Goal: Task Accomplishment & Management: Manage account settings

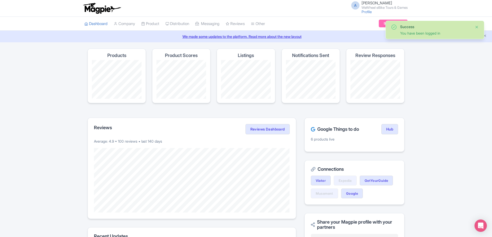
click at [477, 28] on button "Close" at bounding box center [477, 27] width 4 height 6
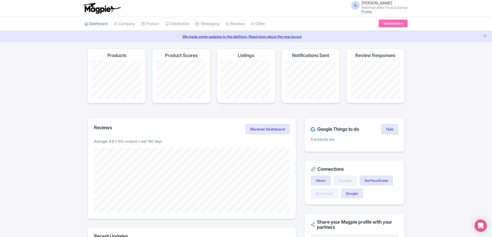
click at [483, 35] on link "We made some updates to the platform. Read more about the new layout" at bounding box center [246, 36] width 486 height 5
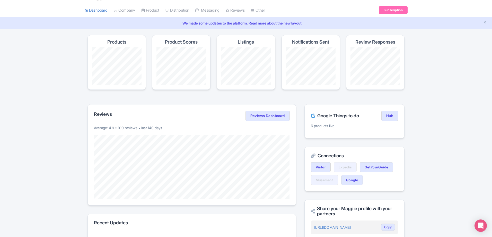
scroll to position [26, 0]
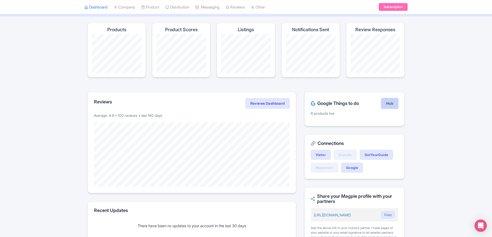
click at [385, 103] on link "Hub" at bounding box center [390, 103] width 17 height 10
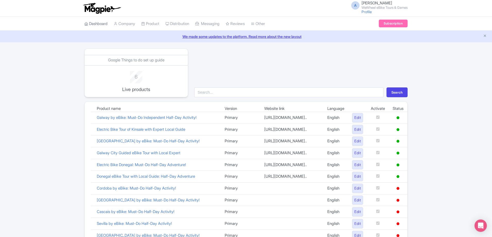
click at [102, 23] on link "Dashboard" at bounding box center [95, 24] width 23 height 14
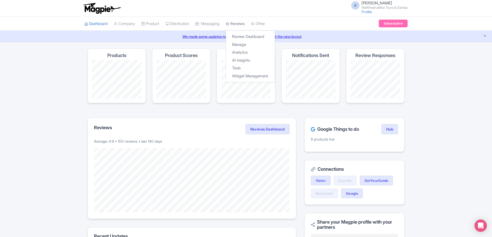
click at [236, 23] on link "Reviews" at bounding box center [235, 24] width 19 height 14
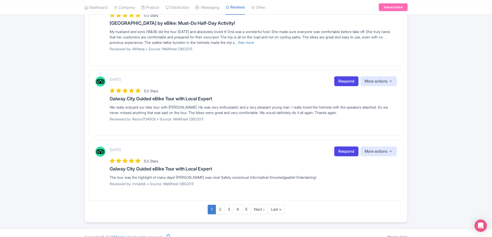
scroll to position [616, 0]
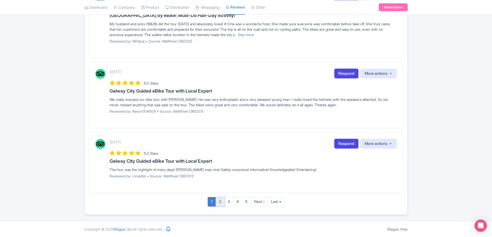
click at [223, 203] on link "2" at bounding box center [220, 202] width 9 height 10
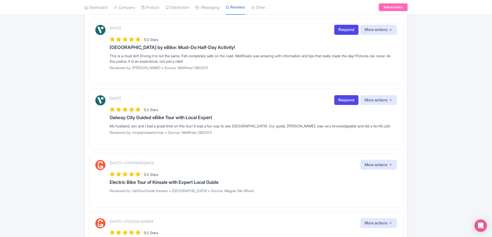
scroll to position [592, 0]
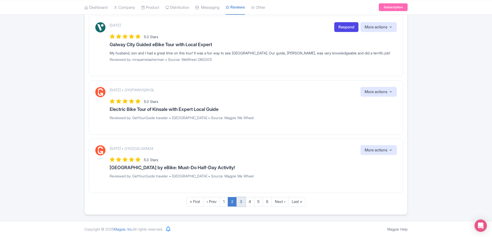
click at [238, 202] on link "3" at bounding box center [241, 202] width 9 height 10
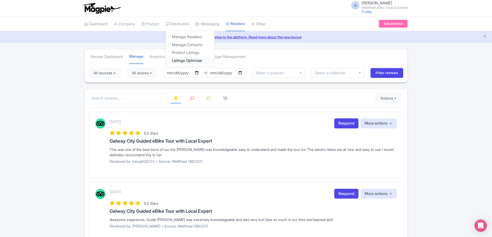
click at [176, 61] on link "Listings Optimizer" at bounding box center [190, 61] width 49 height 8
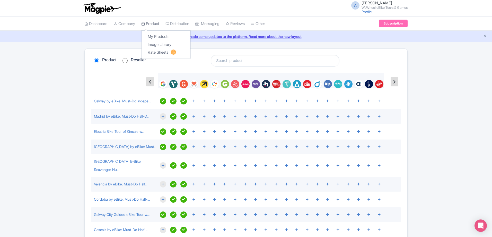
drag, startPoint x: 368, startPoint y: 38, endPoint x: 156, endPoint y: 26, distance: 211.8
click at [156, 26] on link "Product" at bounding box center [150, 24] width 18 height 14
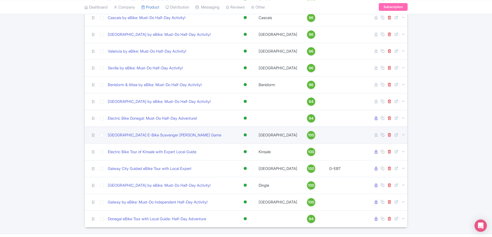
scroll to position [116, 0]
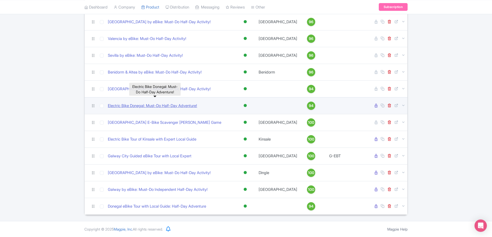
click at [193, 106] on link "Electric Bike Donegal: Must-Do Half-Day Adventure!" at bounding box center [152, 106] width 89 height 6
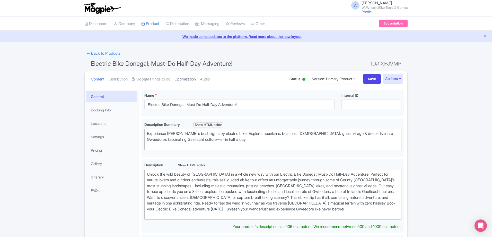
click at [190, 79] on link "Optimization" at bounding box center [185, 79] width 21 height 16
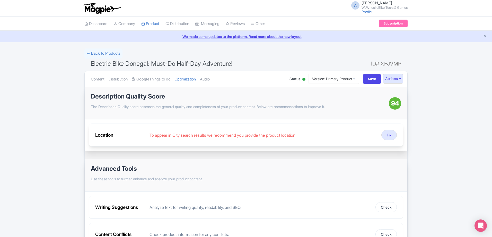
click at [379, 131] on div "Location To appear in City search results we recommend you provide the product …" at bounding box center [246, 134] width 315 height 23
click at [386, 135] on button "Fix" at bounding box center [389, 135] width 15 height 10
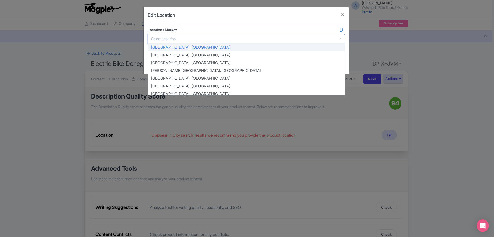
click at [180, 39] on div at bounding box center [246, 39] width 197 height 10
type input "c"
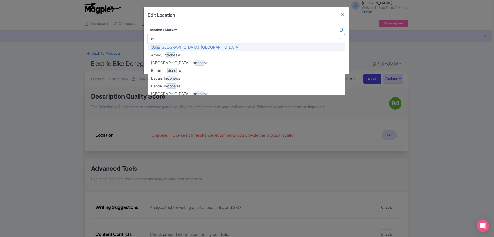
type input "d"
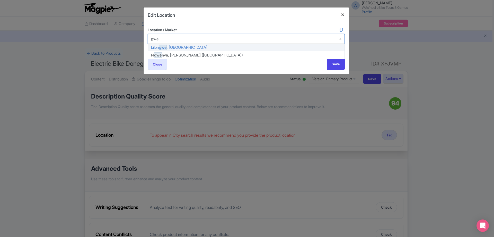
type input "gwe"
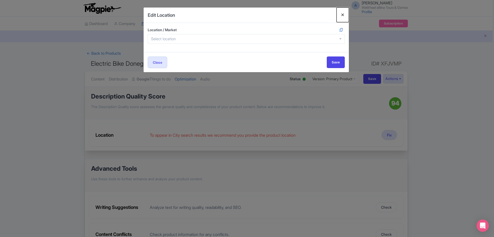
click at [341, 18] on button "Close" at bounding box center [343, 14] width 12 height 15
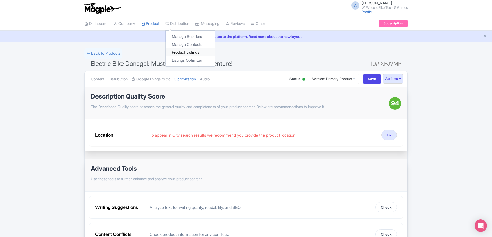
click at [176, 52] on link "Product Listings" at bounding box center [190, 52] width 49 height 8
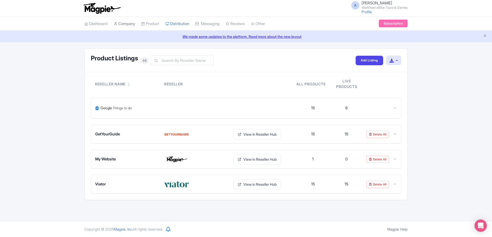
click at [123, 23] on link "Company" at bounding box center [124, 24] width 21 height 14
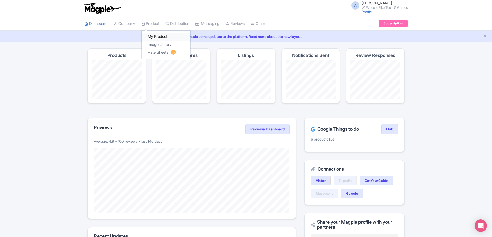
click at [159, 36] on link "My Products" at bounding box center [166, 37] width 49 height 8
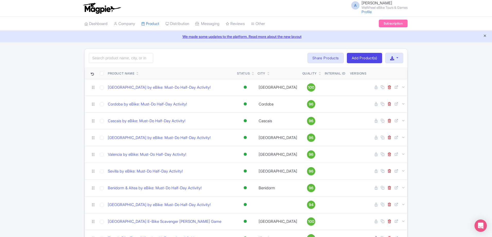
click at [486, 37] on icon "Close announcement" at bounding box center [485, 36] width 4 height 4
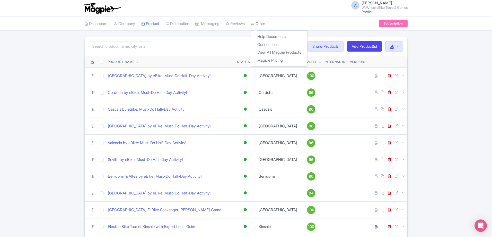
click at [265, 23] on link "Other" at bounding box center [258, 24] width 14 height 14
click at [242, 24] on link "Reviews" at bounding box center [235, 24] width 19 height 14
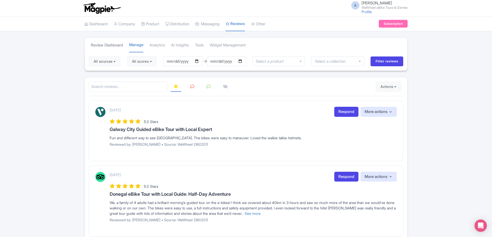
click at [119, 47] on link "Review Dashboard" at bounding box center [107, 45] width 32 height 14
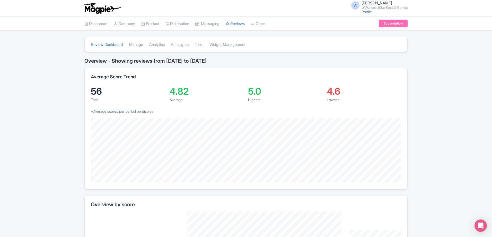
scroll to position [77, 0]
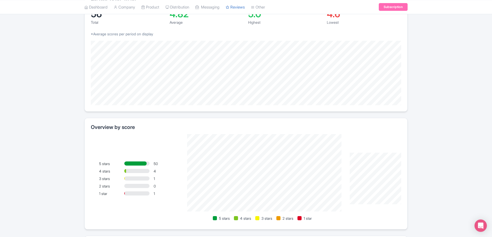
click at [134, 193] on div at bounding box center [136, 193] width 25 height 4
click at [125, 194] on div at bounding box center [124, 193] width 1 height 4
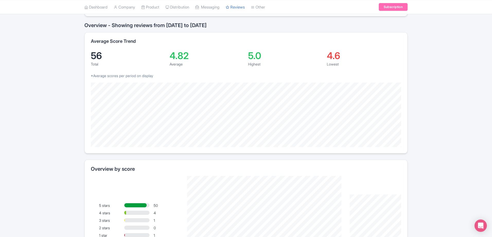
scroll to position [0, 0]
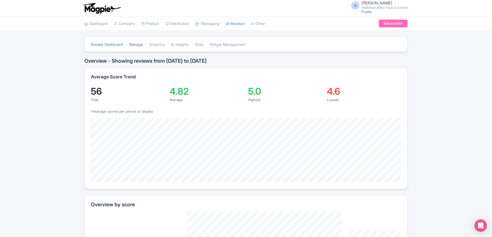
click at [135, 44] on link "Manage" at bounding box center [136, 45] width 14 height 14
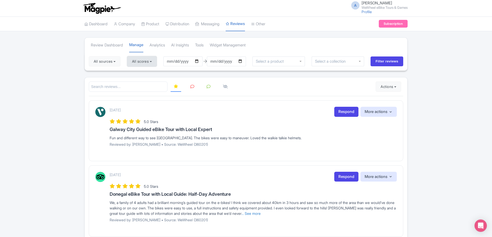
click at [151, 63] on button "All scores" at bounding box center [142, 61] width 30 height 10
drag, startPoint x: 145, startPoint y: 98, endPoint x: 145, endPoint y: 92, distance: 6.2
click at [145, 98] on label "2 stars" at bounding box center [143, 98] width 12 height 6
click at [140, 98] on input "2 stars" at bounding box center [138, 96] width 3 height 3
checkbox input "false"
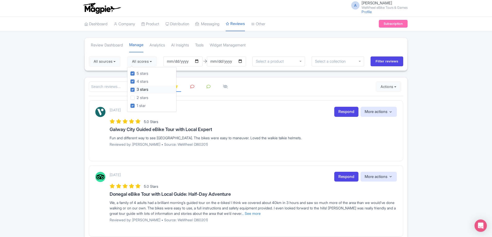
drag, startPoint x: 145, startPoint y: 91, endPoint x: 146, endPoint y: 86, distance: 4.5
click at [145, 90] on label "3 stars" at bounding box center [143, 90] width 12 height 6
click at [140, 90] on input "3 stars" at bounding box center [138, 88] width 3 height 3
checkbox input "false"
drag, startPoint x: 146, startPoint y: 81, endPoint x: 146, endPoint y: 73, distance: 8.2
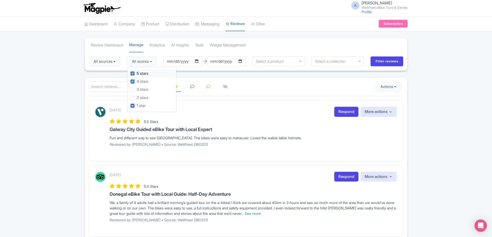
click at [146, 81] on label "4 stars" at bounding box center [143, 82] width 12 height 6
click at [140, 81] on input "4 stars" at bounding box center [138, 79] width 3 height 3
checkbox input "false"
click at [146, 73] on label "5 stars" at bounding box center [143, 74] width 12 height 6
click at [140, 73] on input "5 stars" at bounding box center [138, 71] width 3 height 3
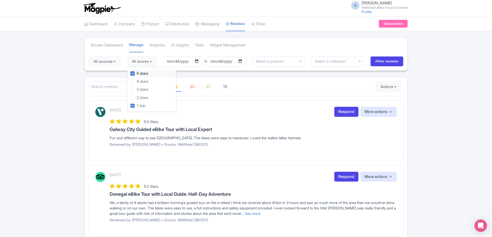
checkbox input "false"
drag, startPoint x: 148, startPoint y: 97, endPoint x: 149, endPoint y: 101, distance: 3.9
click at [148, 97] on label "2 stars" at bounding box center [143, 98] width 12 height 6
click at [140, 97] on input "2 stars" at bounding box center [138, 96] width 3 height 3
checkbox input "true"
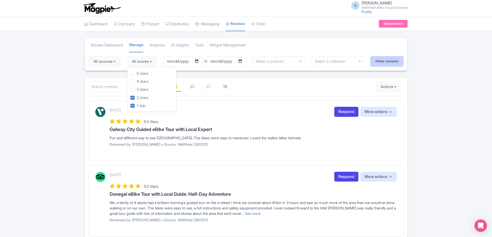
click at [389, 63] on input "Filter reviews" at bounding box center [387, 61] width 33 height 10
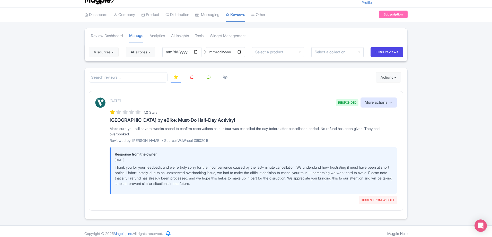
scroll to position [14, 0]
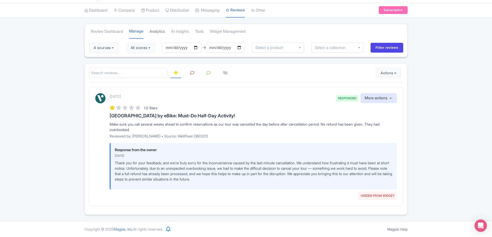
click at [162, 34] on link "Analytics" at bounding box center [157, 31] width 15 height 14
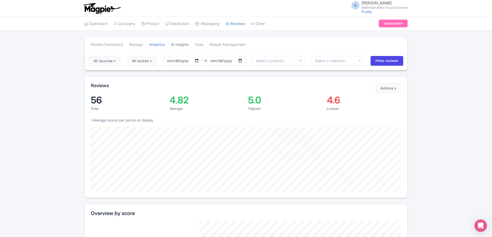
click at [180, 44] on link "AI Insights" at bounding box center [180, 45] width 18 height 14
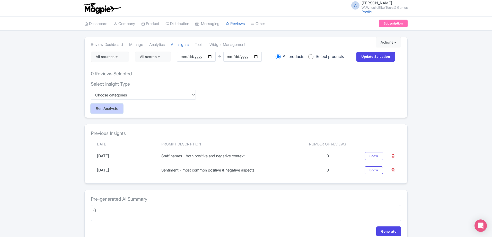
click at [98, 107] on input "Run Analysis" at bounding box center [107, 109] width 32 height 10
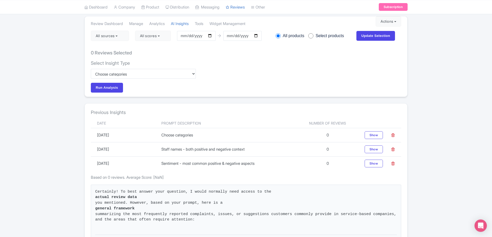
scroll to position [19, 0]
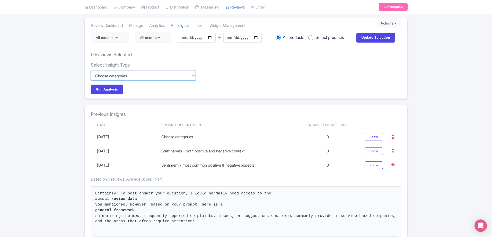
click at [150, 74] on select "Custom Choose categories Staff names - both positive and negative context Probl…" at bounding box center [143, 76] width 105 height 10
select select "e1af60e5-8082-422a-b7f6-995c1e3d534b"
click at [91, 71] on select "Custom Choose categories Staff names - both positive and negative context Probl…" at bounding box center [143, 76] width 105 height 10
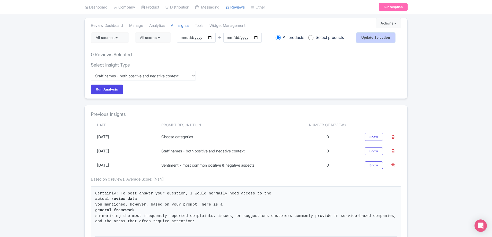
click at [372, 40] on input "Update Selection" at bounding box center [376, 38] width 39 height 10
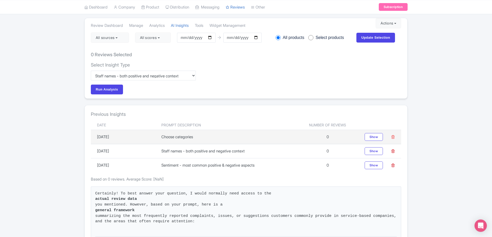
click at [393, 138] on icon at bounding box center [393, 137] width 4 height 4
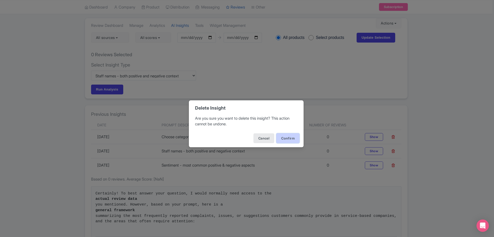
click at [295, 137] on button "Confirm" at bounding box center [288, 138] width 23 height 10
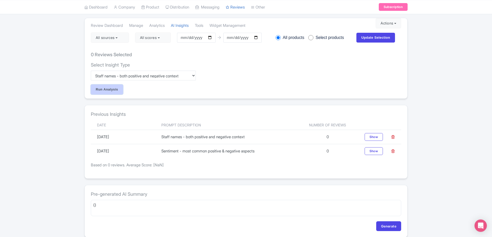
click at [110, 91] on input "Run Analysis" at bounding box center [107, 89] width 32 height 10
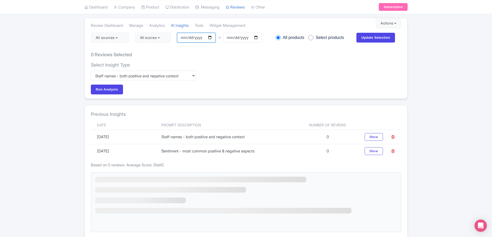
click at [211, 36] on input "2025-09-29" at bounding box center [196, 38] width 38 height 10
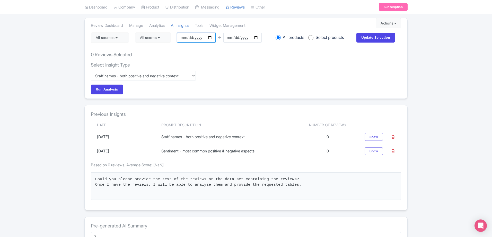
type input "2025-07-31"
click at [374, 38] on input "Update Selection" at bounding box center [376, 38] width 39 height 10
click at [110, 87] on input "Run Analysis" at bounding box center [107, 89] width 32 height 10
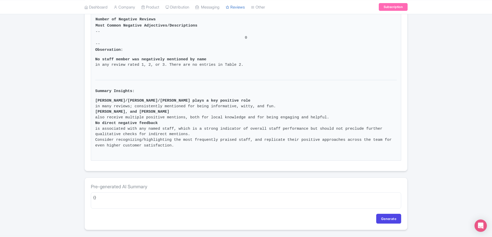
scroll to position [435, 0]
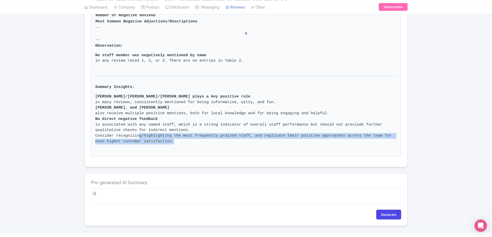
drag, startPoint x: 146, startPoint y: 130, endPoint x: 135, endPoint y: 122, distance: 13.4
click at [135, 133] on li "Consider recognizing/highlighting the most frequently praised staff, and replic…" at bounding box center [246, 138] width 302 height 11
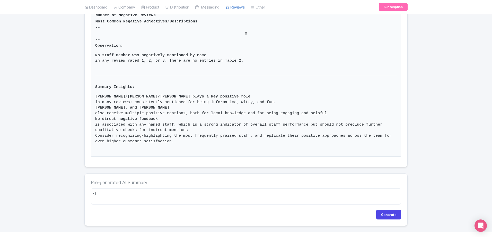
click at [123, 120] on li "No direct negative feedback is associated with any named staff, which is a stro…" at bounding box center [246, 124] width 302 height 17
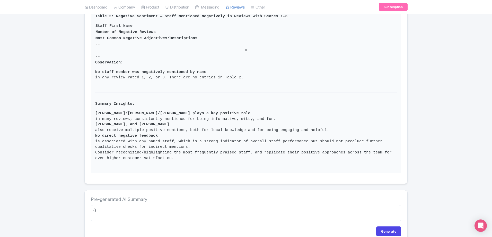
scroll to position [409, 0]
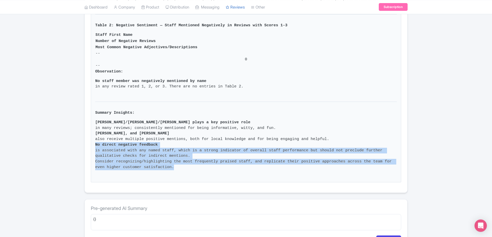
drag, startPoint x: 149, startPoint y: 160, endPoint x: 98, endPoint y: 133, distance: 57.3
click at [117, 142] on li "No direct negative feedback is associated with any named staff, which is a stro…" at bounding box center [246, 150] width 302 height 17
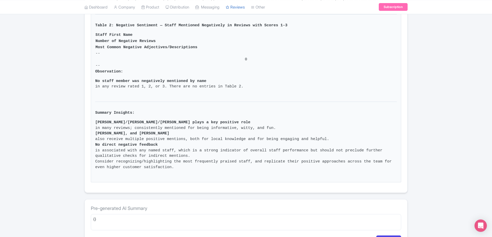
click at [123, 119] on strong "Miley/Mylie/Marley plays a key positive role" at bounding box center [246, 122] width 302 height 6
click at [128, 119] on li "Miley/Mylie/Marley plays a key positive role in many reviews; consistently ment…" at bounding box center [246, 124] width 302 height 11
drag, startPoint x: 110, startPoint y: 123, endPoint x: 181, endPoint y: 127, distance: 71.0
click at [179, 131] on li "Felix, Ivan, and Dean also receive multiple positive mentions, both for local k…" at bounding box center [246, 136] width 302 height 11
click at [197, 131] on li "Felix, Ivan, and Dean also receive multiple positive mentions, both for local k…" at bounding box center [246, 136] width 302 height 11
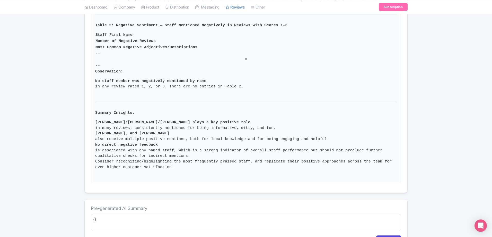
drag, startPoint x: 320, startPoint y: 127, endPoint x: 93, endPoint y: 124, distance: 226.1
click at [143, 142] on li "No direct negative feedback is associated with any named staff, which is a stro…" at bounding box center [246, 150] width 302 height 17
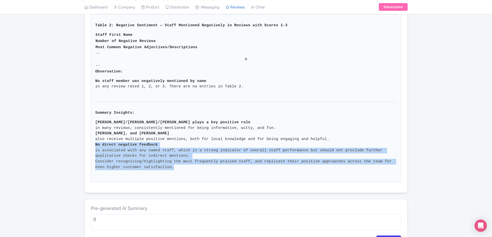
drag, startPoint x: 143, startPoint y: 157, endPoint x: 101, endPoint y: 134, distance: 47.4
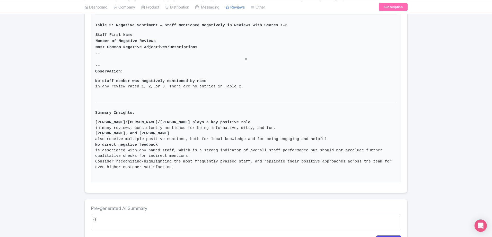
click at [154, 131] on strong "Felix, Ivan, and Dean" at bounding box center [246, 134] width 302 height 6
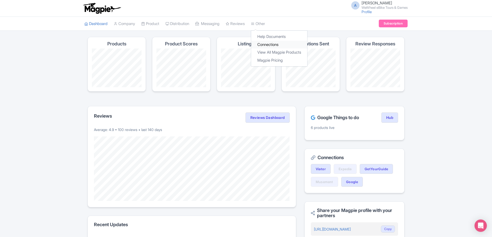
click at [274, 46] on link "Connections" at bounding box center [279, 45] width 56 height 8
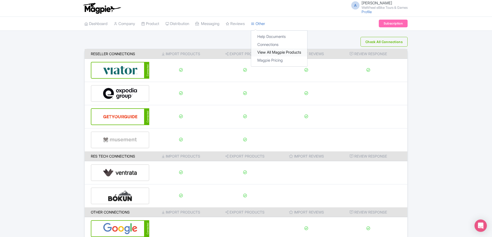
click at [272, 55] on link "View All Magpie Products" at bounding box center [279, 52] width 56 height 8
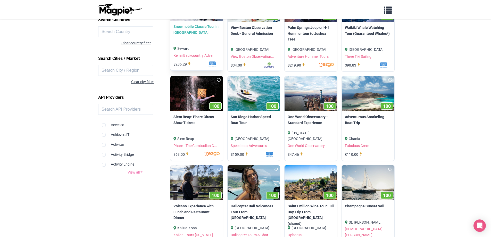
scroll to position [77, 0]
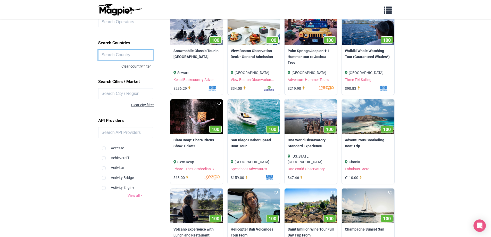
click at [123, 54] on input "text" at bounding box center [125, 54] width 55 height 11
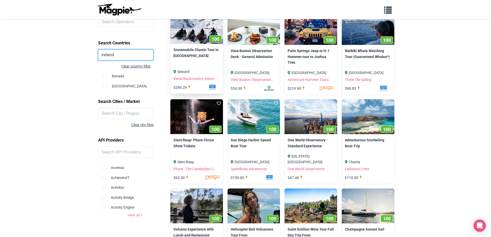
click button at bounding box center [0, 0] width 0 height 0
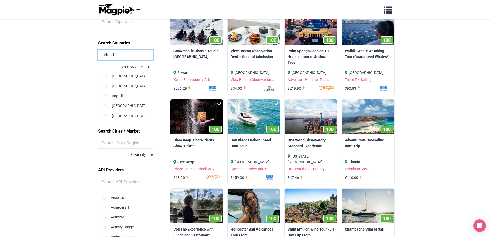
click at [122, 55] on input "ireland" at bounding box center [125, 54] width 55 height 11
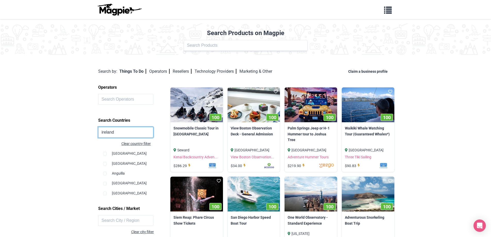
scroll to position [52, 0]
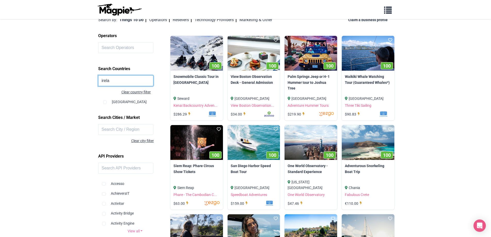
type input "irela"
click at [119, 102] on div "Ireland" at bounding box center [135, 100] width 65 height 10
click at [104, 101] on input "checkbox" at bounding box center [105, 102] width 4 height 4
checkbox input "true"
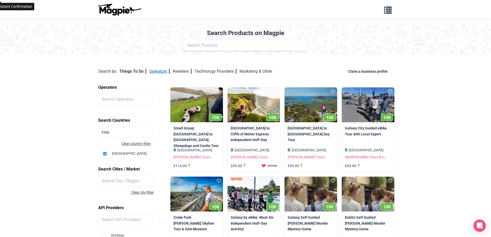
click at [161, 69] on link "Operators" at bounding box center [159, 71] width 20 height 5
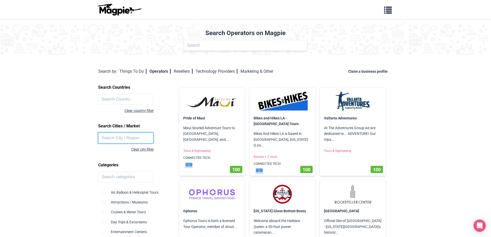
click at [131, 140] on input "text" at bounding box center [125, 137] width 55 height 11
click at [131, 95] on input "text" at bounding box center [125, 99] width 55 height 11
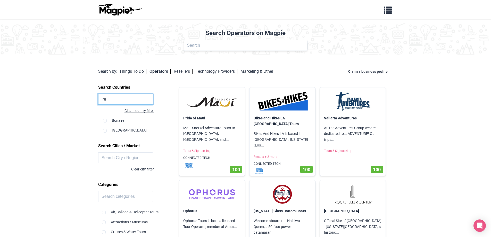
type input "ire"
click at [120, 131] on div "Ireland" at bounding box center [135, 128] width 65 height 10
click at [106, 131] on input "checkbox" at bounding box center [105, 131] width 4 height 4
checkbox input "true"
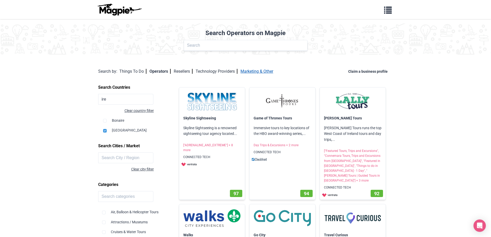
click at [256, 72] on link "Marketing & Other" at bounding box center [256, 71] width 33 height 5
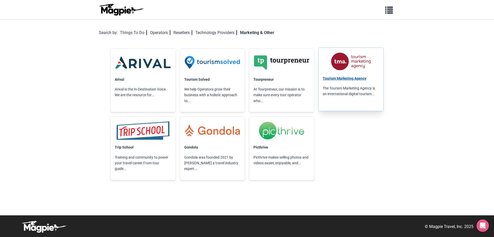
click at [354, 78] on link "Tourism Marketing Agency" at bounding box center [345, 78] width 44 height 4
click at [118, 13] on img at bounding box center [121, 9] width 46 height 12
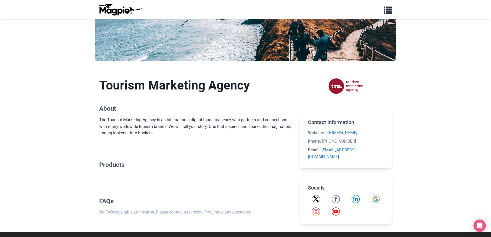
scroll to position [94, 0]
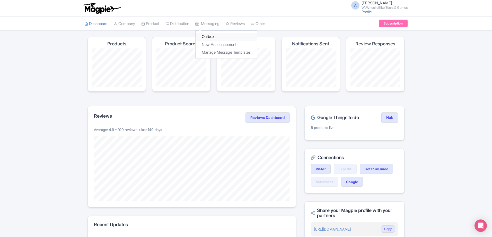
click at [215, 37] on link "Outbox" at bounding box center [226, 37] width 61 height 8
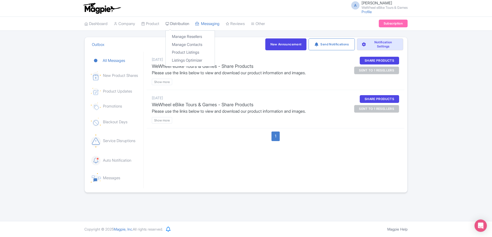
click at [189, 26] on link "Distribution" at bounding box center [178, 24] width 24 height 14
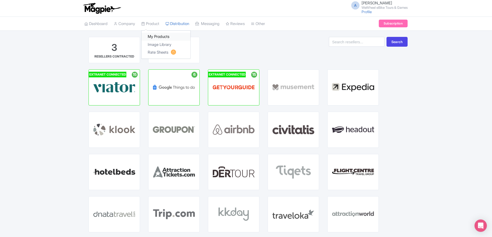
click at [161, 36] on link "My Products" at bounding box center [166, 37] width 49 height 8
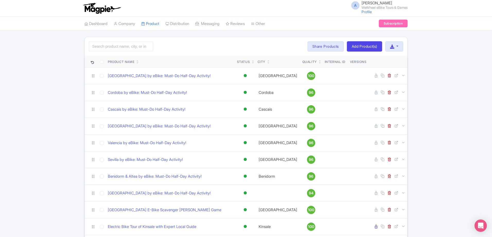
click at [306, 61] on div "Quality" at bounding box center [312, 61] width 18 height 5
click at [319, 61] on link at bounding box center [320, 63] width 2 height 4
click at [319, 61] on icon at bounding box center [320, 62] width 2 height 3
click at [319, 62] on icon at bounding box center [320, 62] width 2 height 3
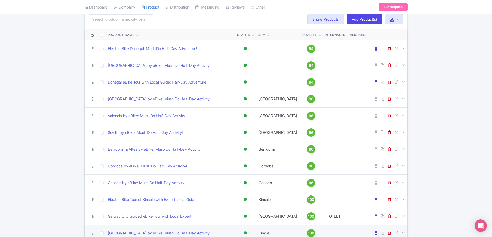
scroll to position [77, 0]
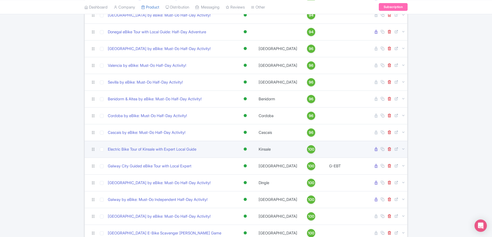
click at [332, 146] on td at bounding box center [335, 149] width 26 height 17
click at [332, 151] on td at bounding box center [335, 149] width 26 height 17
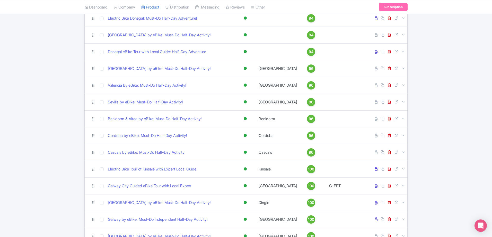
scroll to position [0, 0]
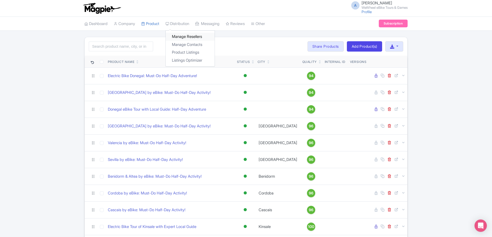
click at [191, 37] on link "Manage Resellers" at bounding box center [190, 37] width 49 height 8
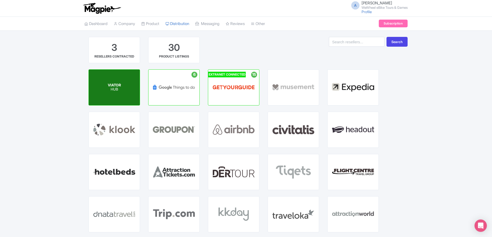
click at [116, 97] on div "VIATOR HUB" at bounding box center [114, 88] width 51 height 36
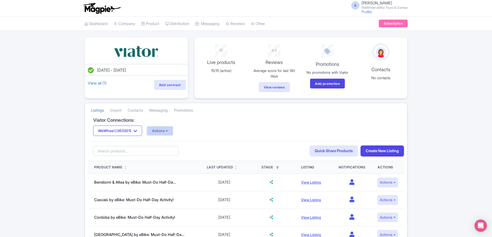
click at [173, 130] on button "Actions" at bounding box center [159, 130] width 25 height 8
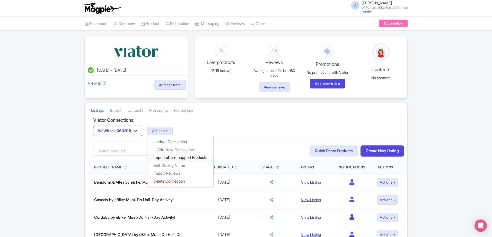
click at [178, 158] on link "Import all un-mapped Products" at bounding box center [181, 157] width 66 height 8
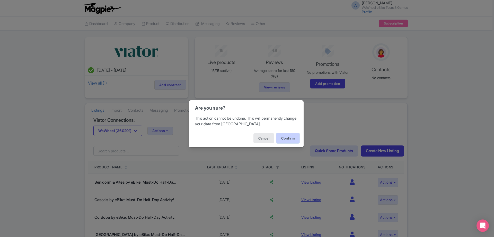
click at [284, 138] on button "Confirm" at bounding box center [288, 138] width 23 height 10
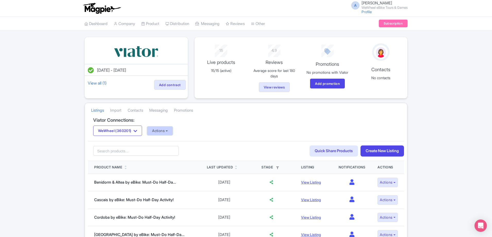
click at [170, 132] on button "Actions" at bounding box center [159, 130] width 25 height 8
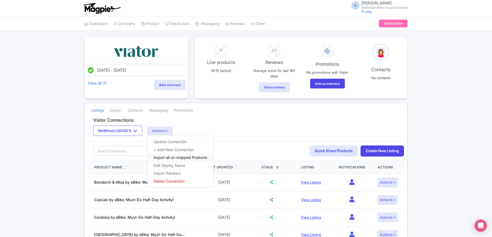
click at [182, 156] on link "Import all un-mapped Products" at bounding box center [181, 157] width 66 height 8
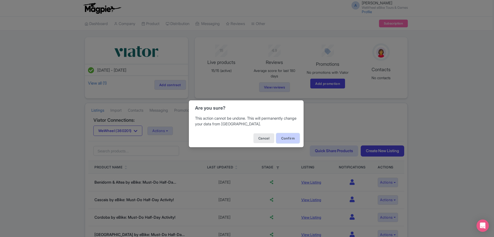
click at [291, 141] on button "Confirm" at bounding box center [288, 138] width 23 height 10
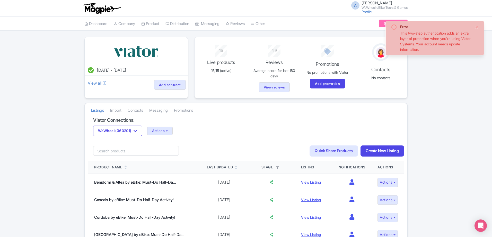
click at [421, 33] on div "This two-step authentication adds an extra layer of protection when you're usin…" at bounding box center [435, 41] width 71 height 22
drag, startPoint x: 398, startPoint y: 27, endPoint x: 392, endPoint y: 28, distance: 5.9
click at [397, 27] on div "Error This two-step authentication adds an extra layer of protection when you'r…" at bounding box center [435, 38] width 88 height 28
drag, startPoint x: 392, startPoint y: 28, endPoint x: 409, endPoint y: 32, distance: 17.9
click at [392, 29] on icon at bounding box center [394, 27] width 6 height 6
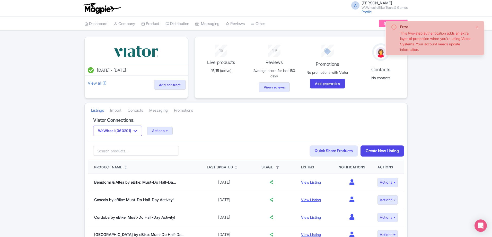
click at [412, 36] on div "This two-step authentication adds an extra layer of protection when you're usin…" at bounding box center [435, 41] width 71 height 22
click at [414, 38] on div "This two-step authentication adds an extra layer of protection when you're usin…" at bounding box center [435, 41] width 71 height 22
click at [415, 41] on div "This two-step authentication adds an extra layer of protection when you're usin…" at bounding box center [435, 41] width 71 height 22
click at [417, 42] on div "This two-step authentication adds an extra layer of protection when you're usin…" at bounding box center [435, 41] width 71 height 22
click at [419, 41] on div "This two-step authentication adds an extra layer of protection when you're usin…" at bounding box center [435, 41] width 71 height 22
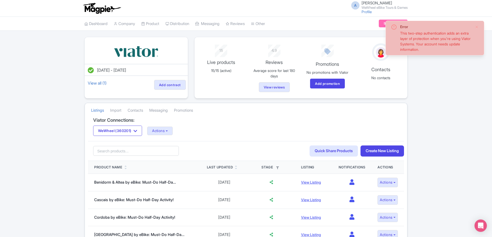
click at [353, 125] on div "Viator Connections: WeWheel (360201) WeWheel (360201) Actions Update Connection…" at bounding box center [246, 129] width 316 height 24
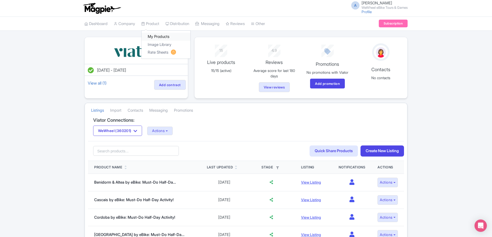
click at [162, 35] on link "My Products" at bounding box center [166, 37] width 49 height 8
